Goal: Information Seeking & Learning: Learn about a topic

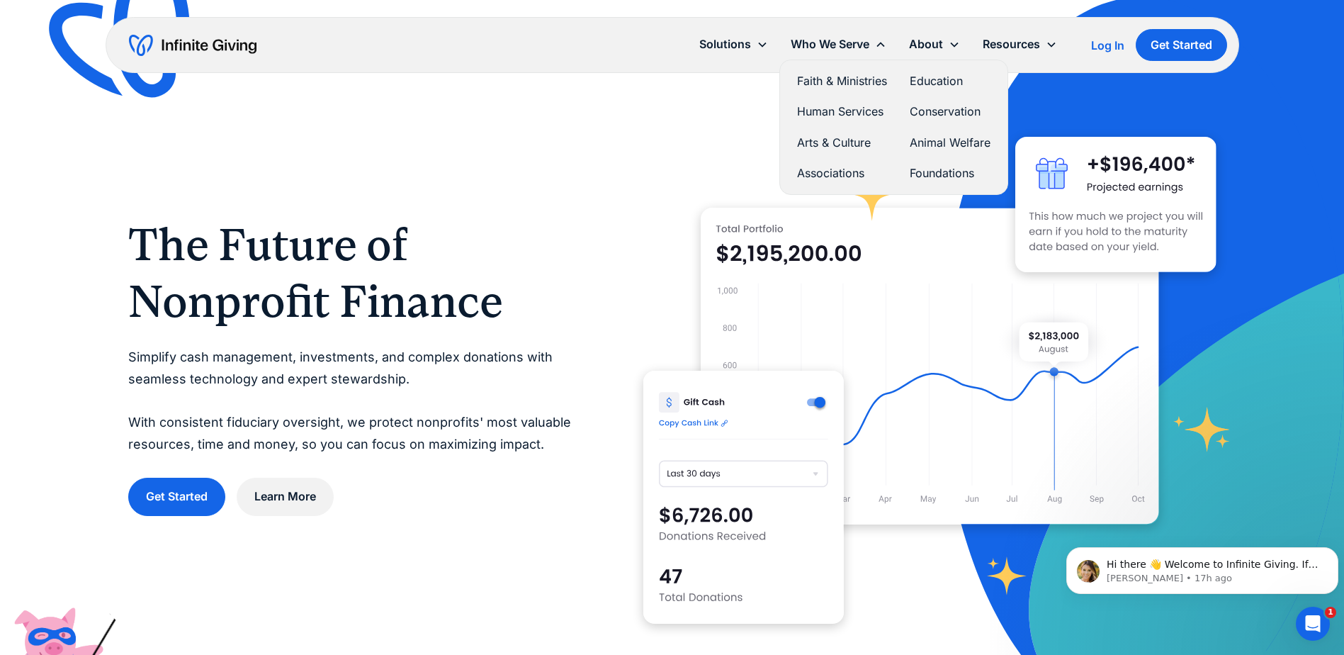
click at [836, 79] on link "Faith & Ministries" at bounding box center [842, 81] width 90 height 19
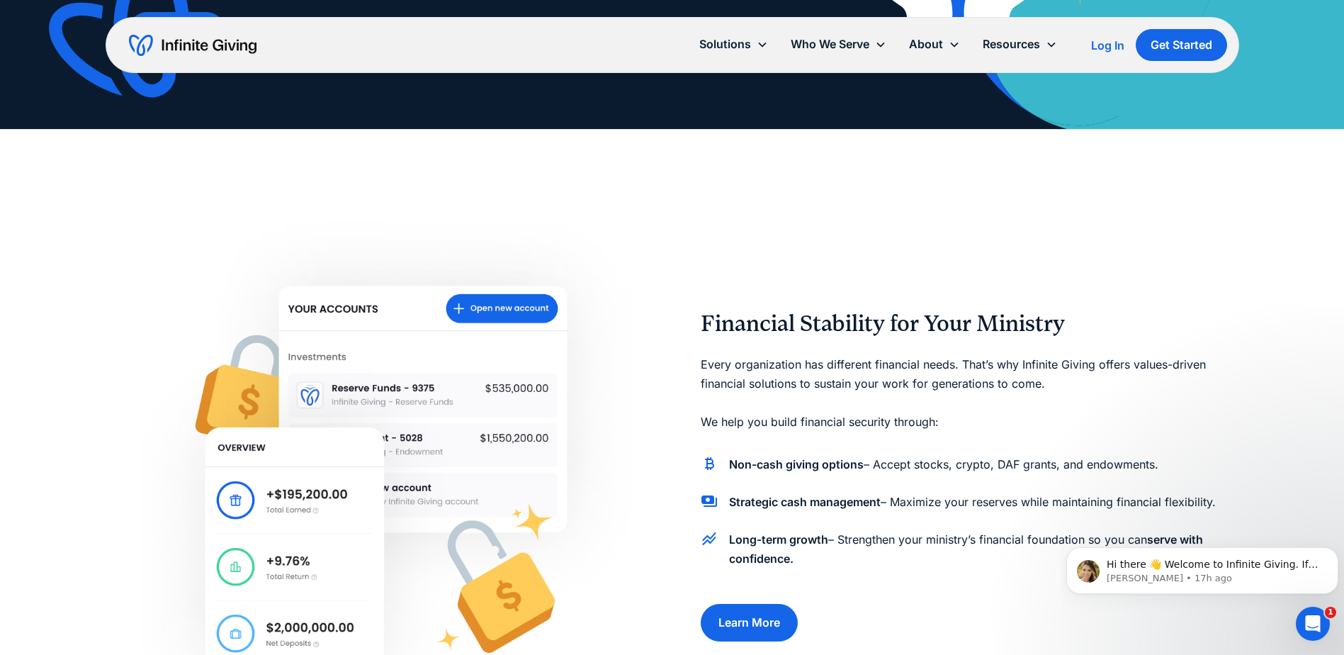
scroll to position [496, 0]
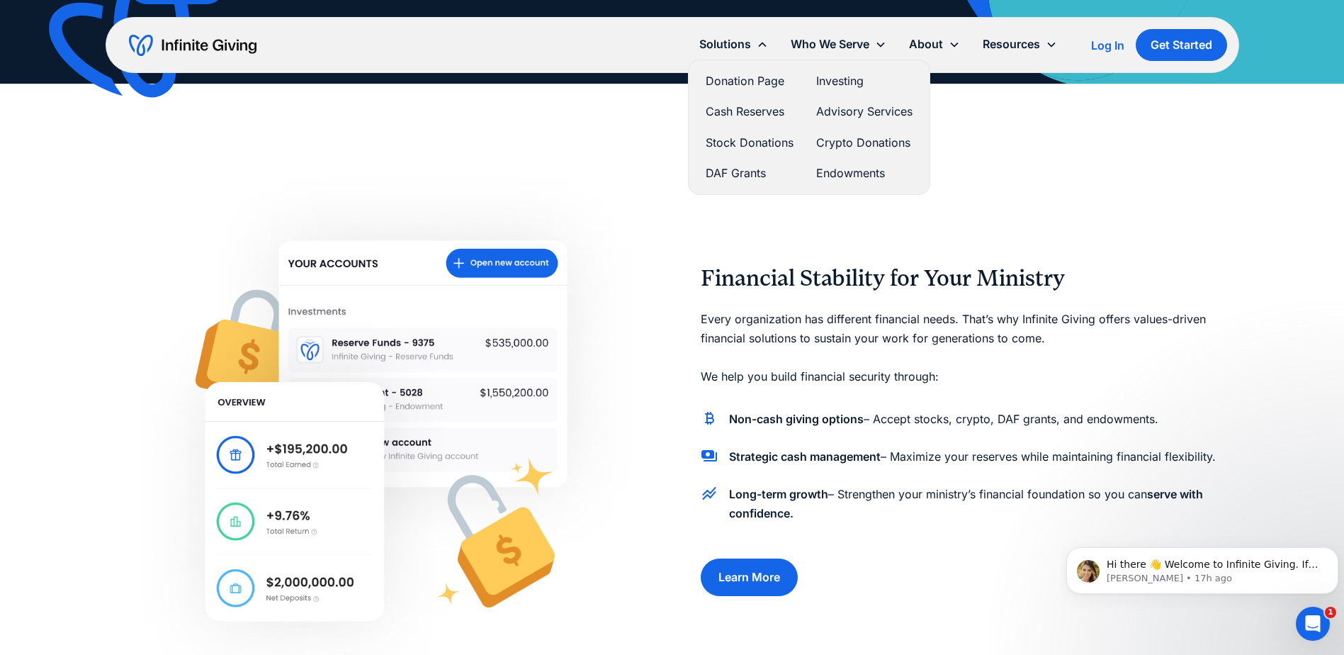
click at [844, 79] on link "Investing" at bounding box center [864, 81] width 96 height 19
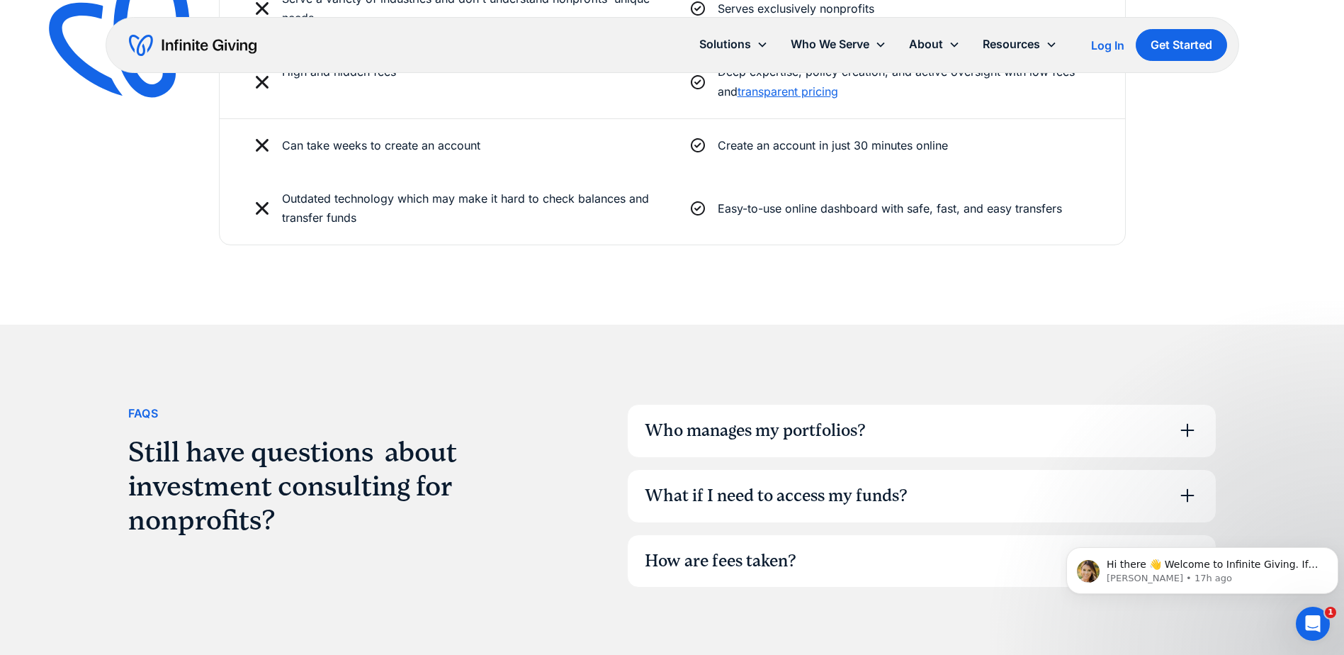
scroll to position [3685, 0]
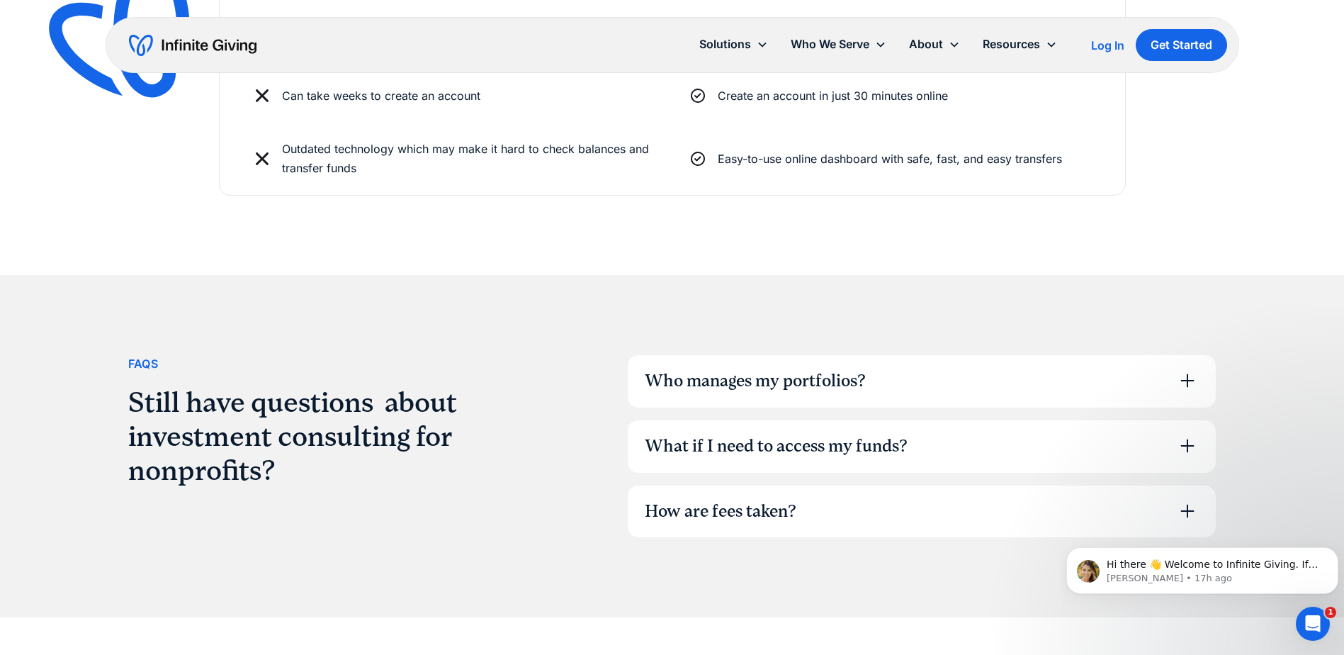
click at [685, 374] on div "Who manages my portfolios?" at bounding box center [755, 381] width 221 height 24
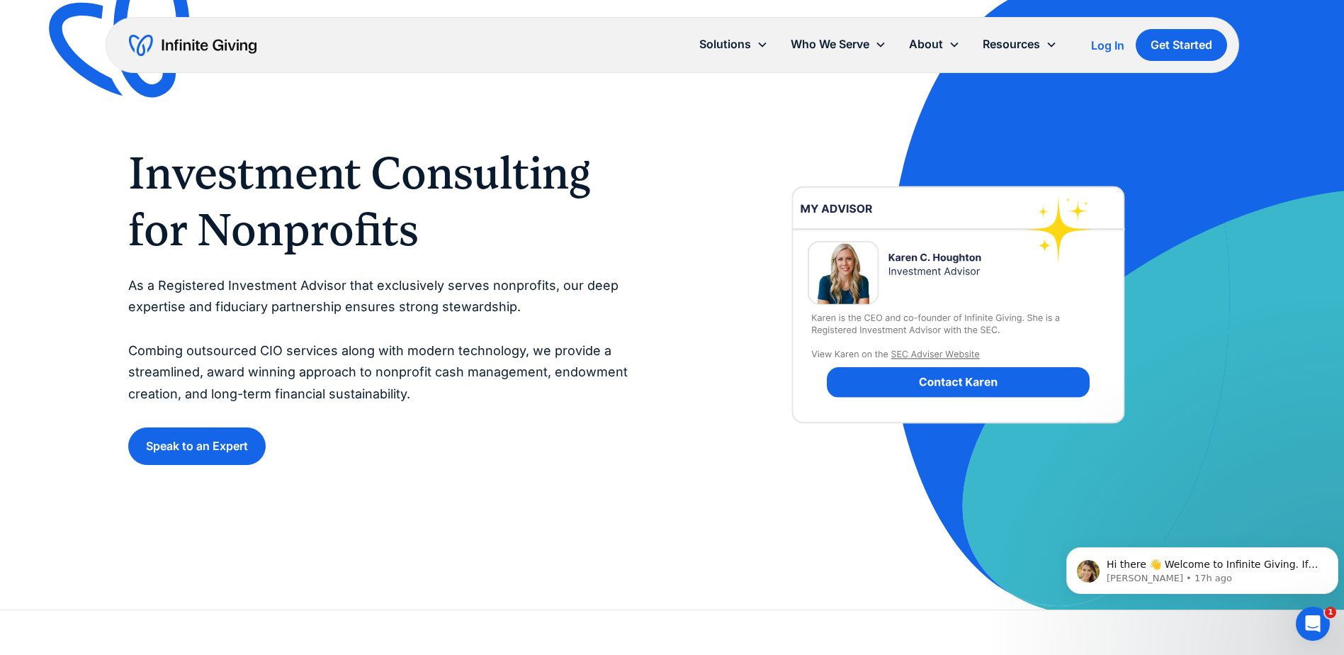
scroll to position [0, 0]
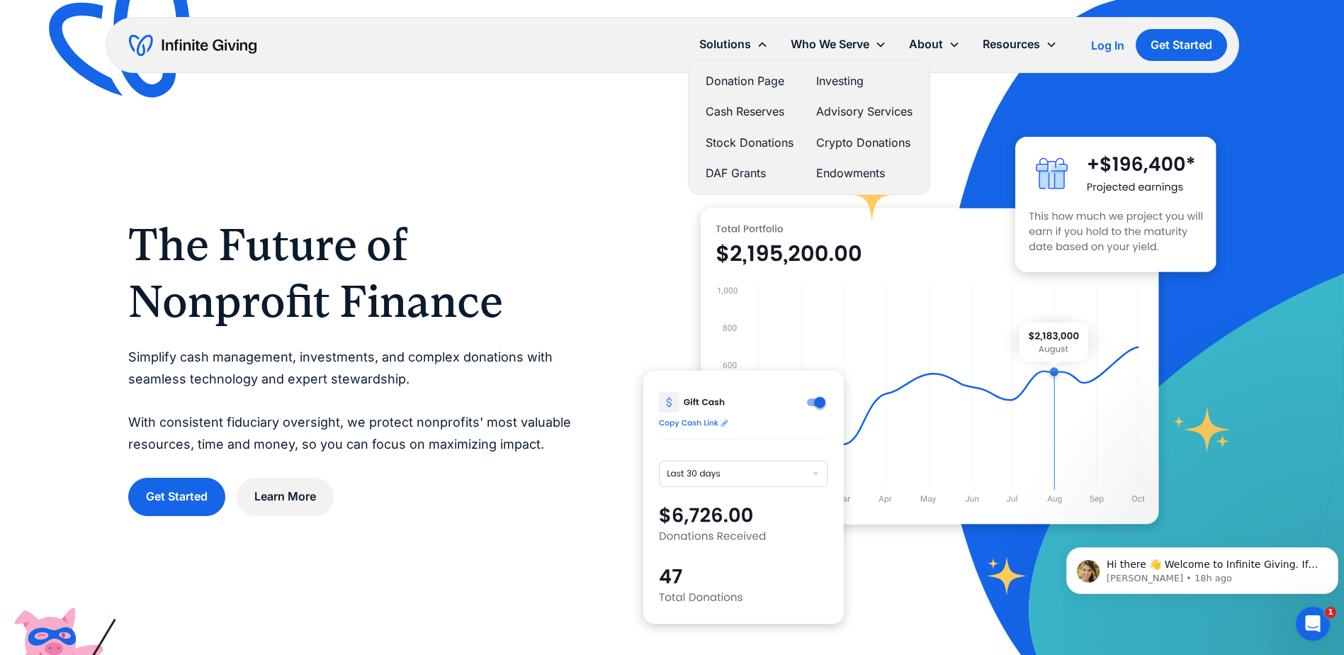
click at [845, 106] on link "Advisory Services" at bounding box center [864, 111] width 96 height 19
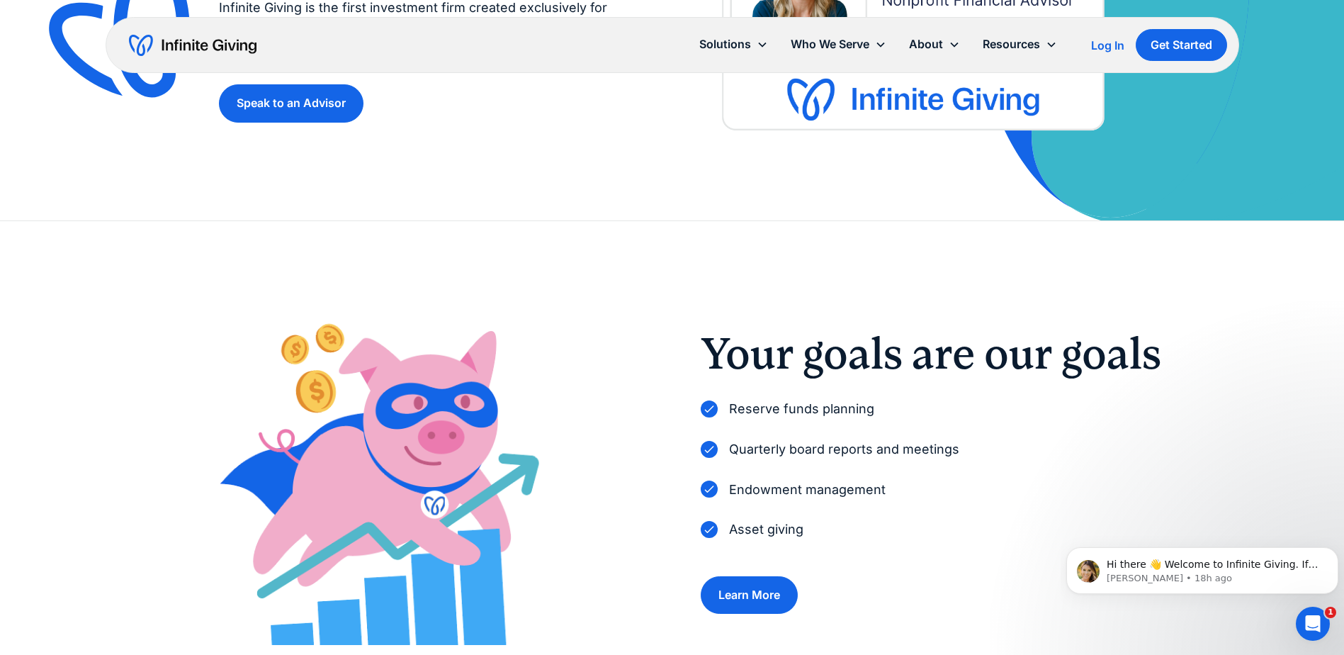
scroll to position [71, 0]
